Goal: Information Seeking & Learning: Learn about a topic

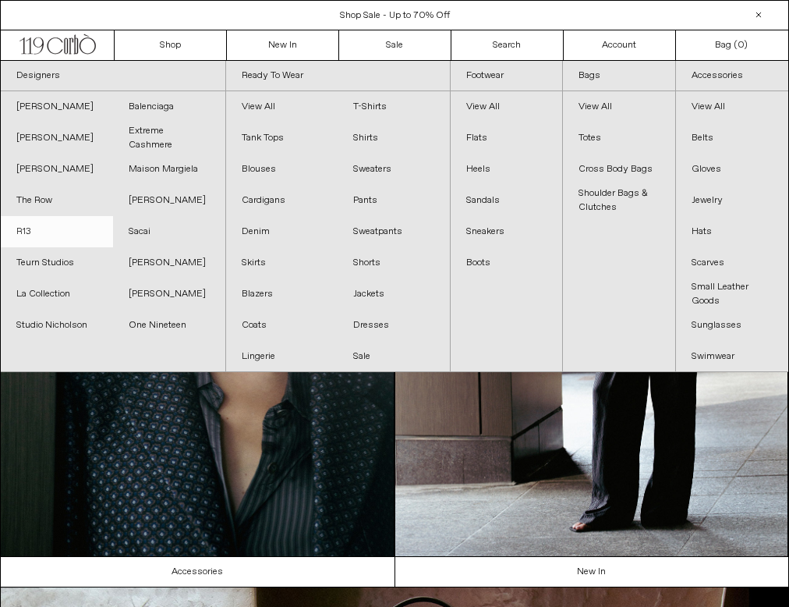
click at [45, 236] on link "R13" at bounding box center [57, 231] width 112 height 31
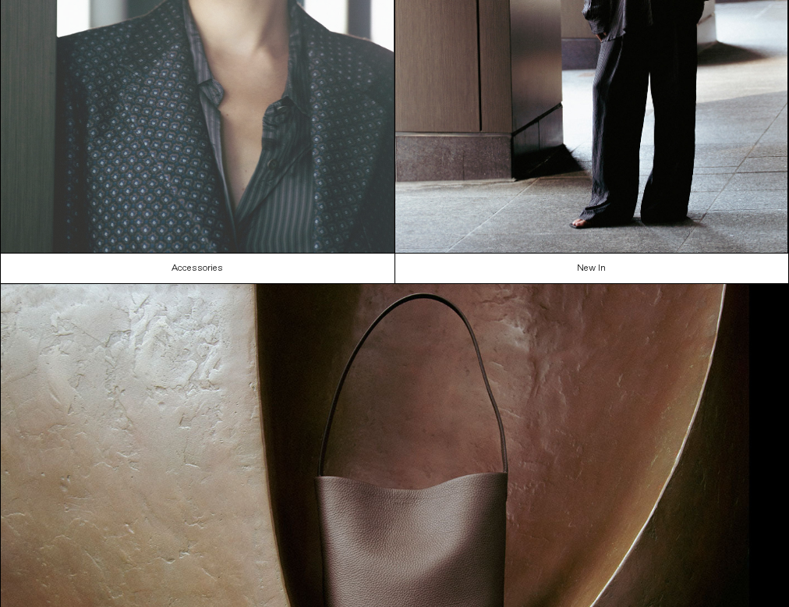
scroll to position [338, 0]
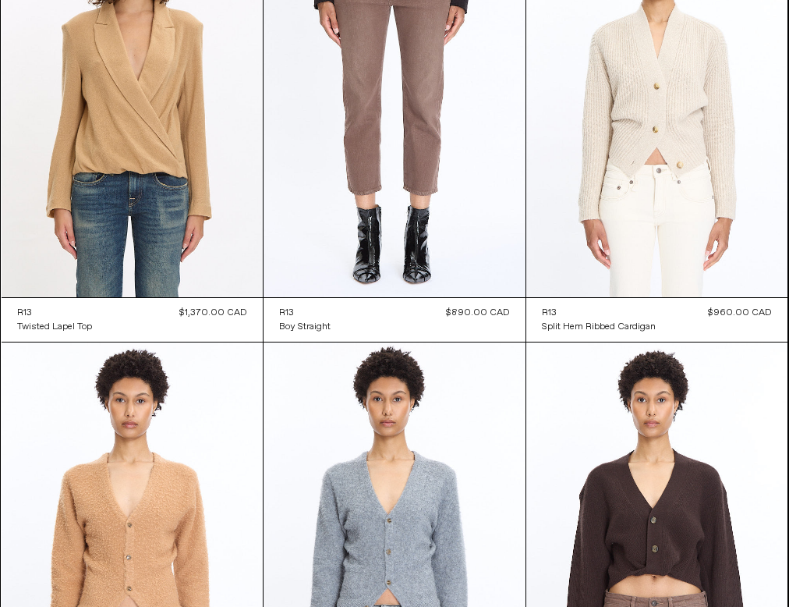
scroll to position [672, 0]
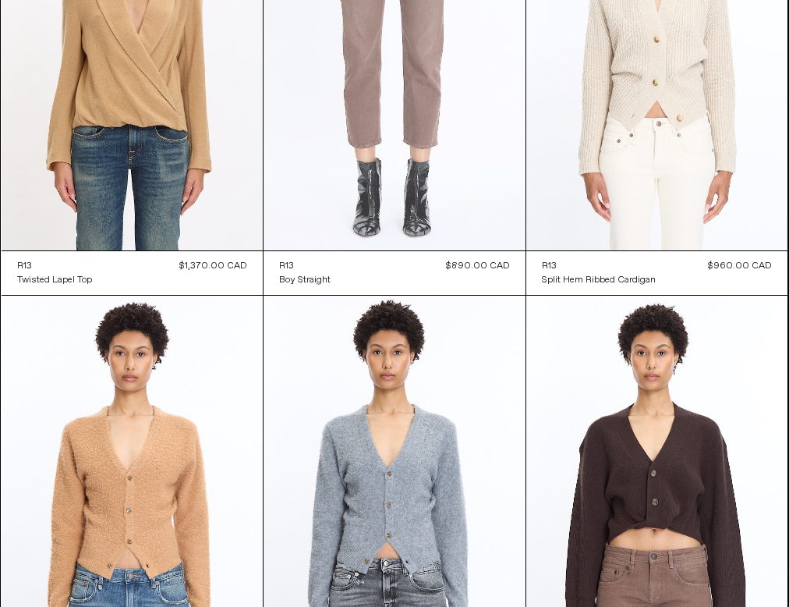
click at [374, 116] on at bounding box center [395, 54] width 262 height 393
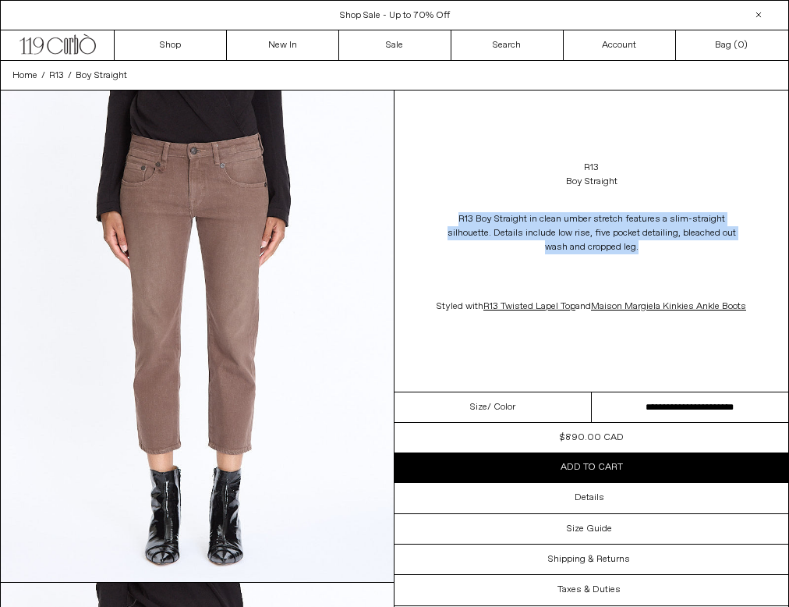
drag, startPoint x: 434, startPoint y: 213, endPoint x: 782, endPoint y: 248, distance: 349.7
click at [782, 248] on div "R13 Boy Straight in clean umber stretch features a slim-straight silhouette. De…" at bounding box center [592, 263] width 394 height 133
copy span "R13 Boy Straight in clean umber stretch features a slim-straight silhouette. De…"
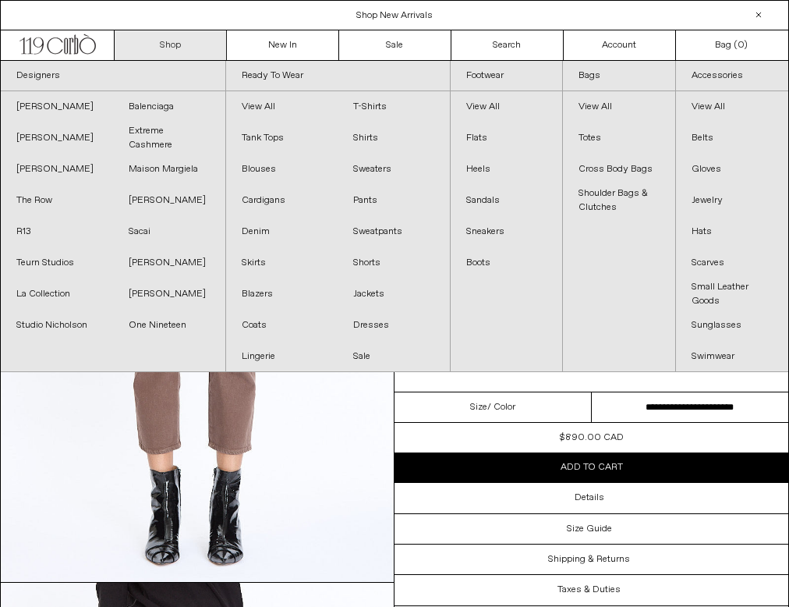
click at [197, 40] on link "Shop" at bounding box center [171, 45] width 112 height 30
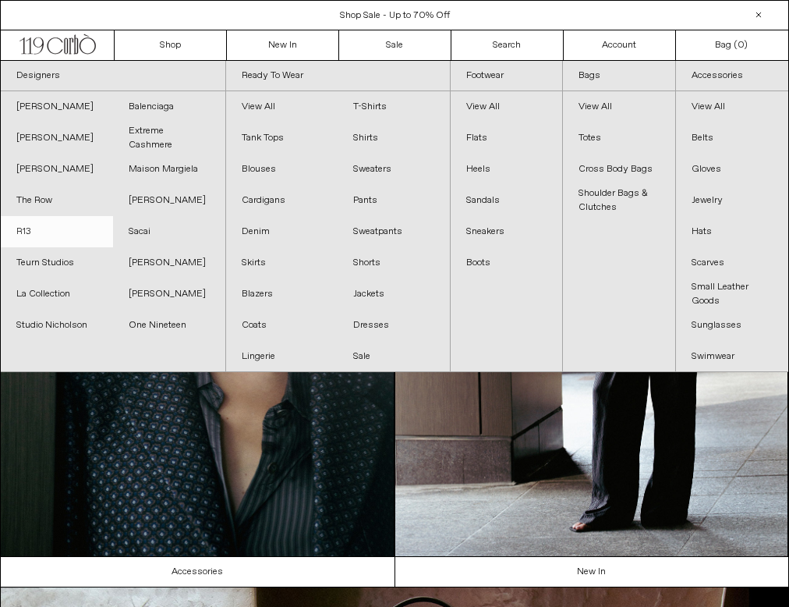
click at [43, 221] on link "R13" at bounding box center [57, 231] width 112 height 31
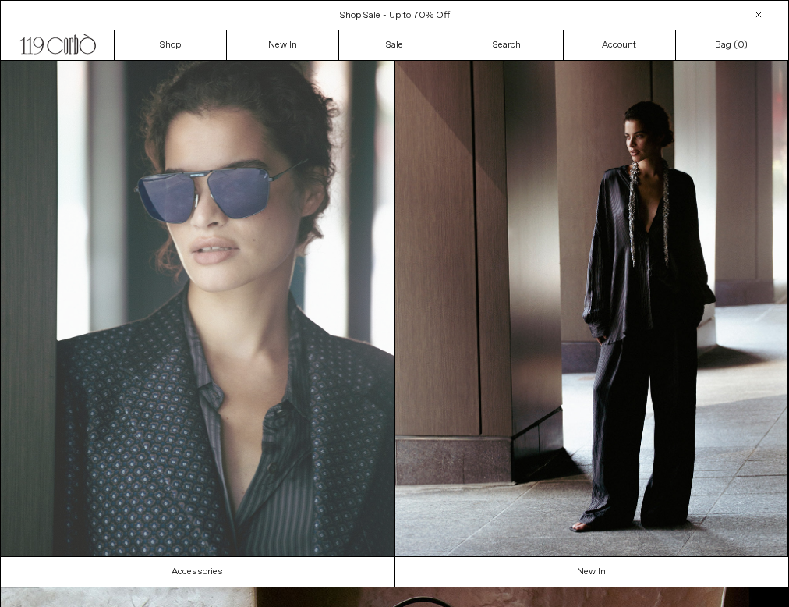
scroll to position [268, 0]
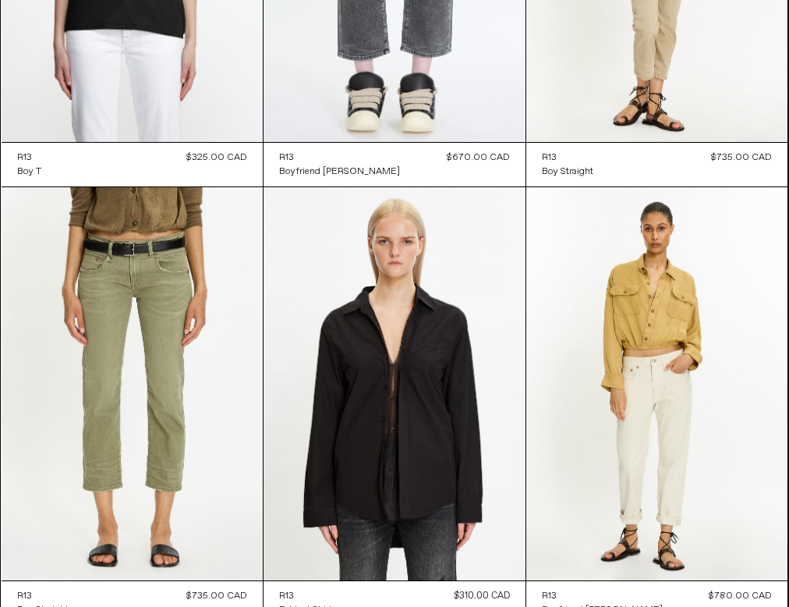
scroll to position [4729, 0]
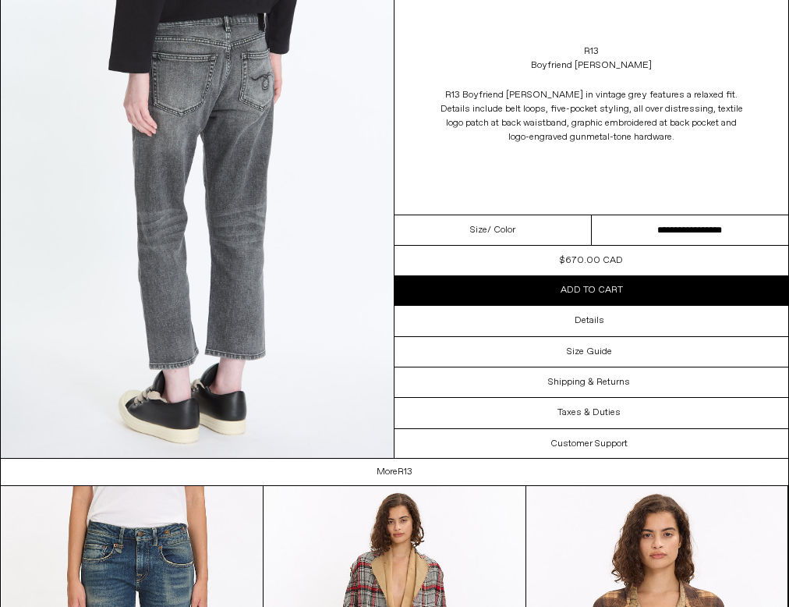
scroll to position [1112, 0]
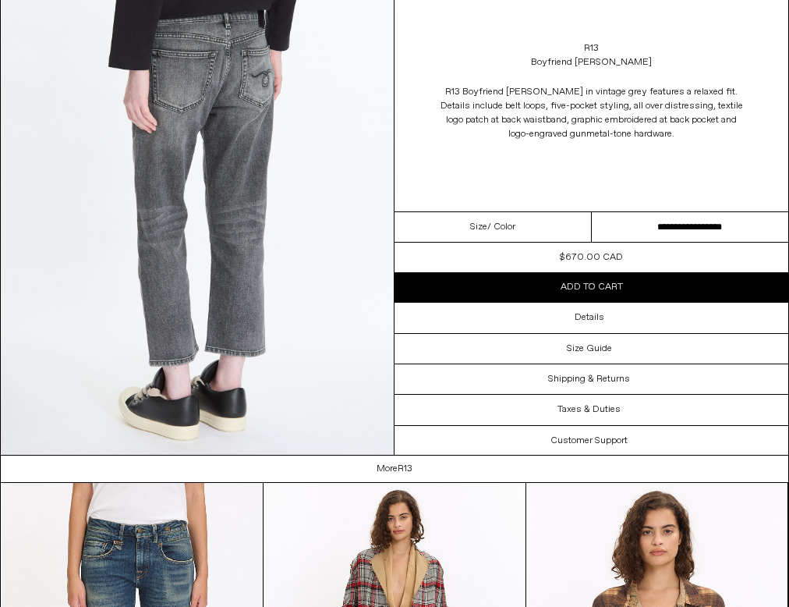
drag, startPoint x: 448, startPoint y: 89, endPoint x: 683, endPoint y: 151, distance: 242.7
click at [683, 151] on div "R13 Boyfriend Jean R13 Boyfriend Jean in vintage grey features a relaxed fit. D…" at bounding box center [592, 91] width 394 height 240
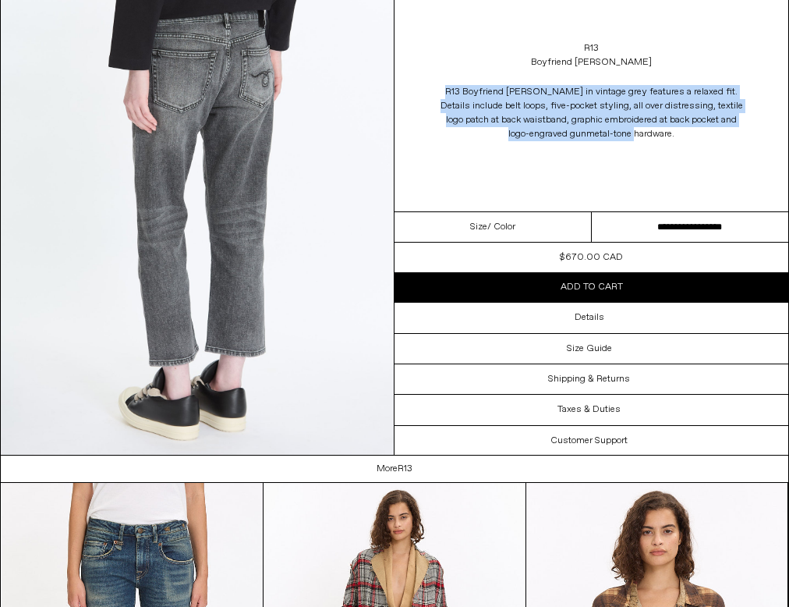
drag, startPoint x: 647, startPoint y: 137, endPoint x: 471, endPoint y: 77, distance: 185.5
click at [471, 77] on div "R13 Boyfriend Jean in vintage grey features a relaxed fit. Details include belt…" at bounding box center [592, 113] width 394 height 72
copy div "R13 Boyfriend Jean in vintage grey features a relaxed fit. Details include belt…"
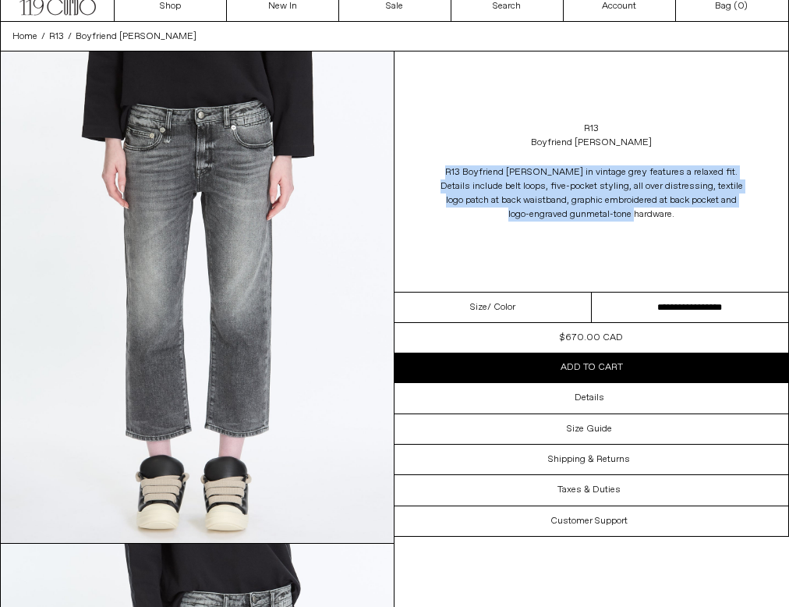
scroll to position [0, 0]
